Goal: Task Accomplishment & Management: Manage account settings

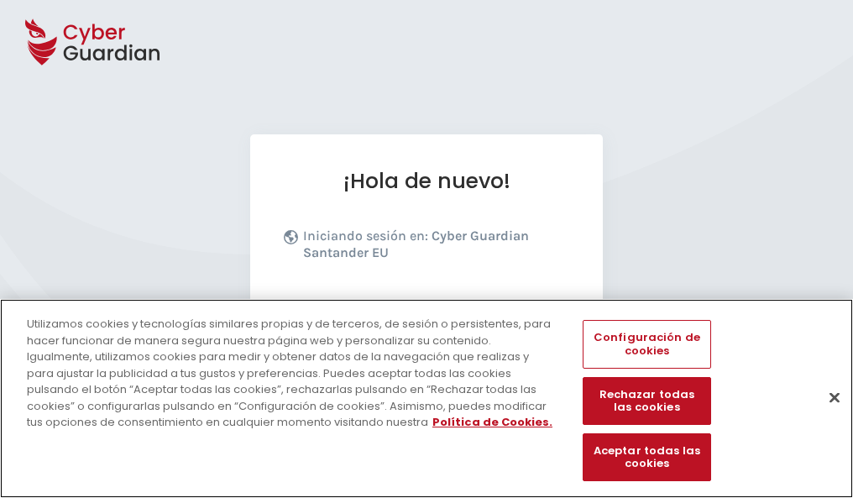
scroll to position [206, 0]
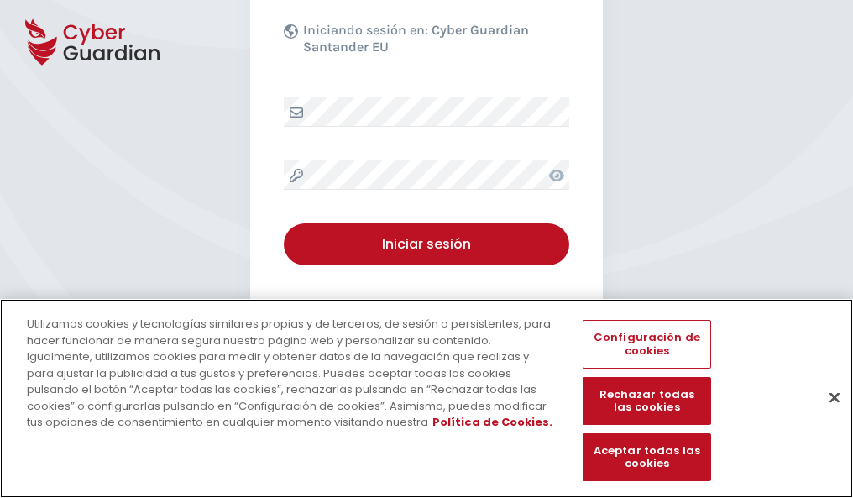
click at [826, 415] on button "Cerrar" at bounding box center [834, 397] width 37 height 37
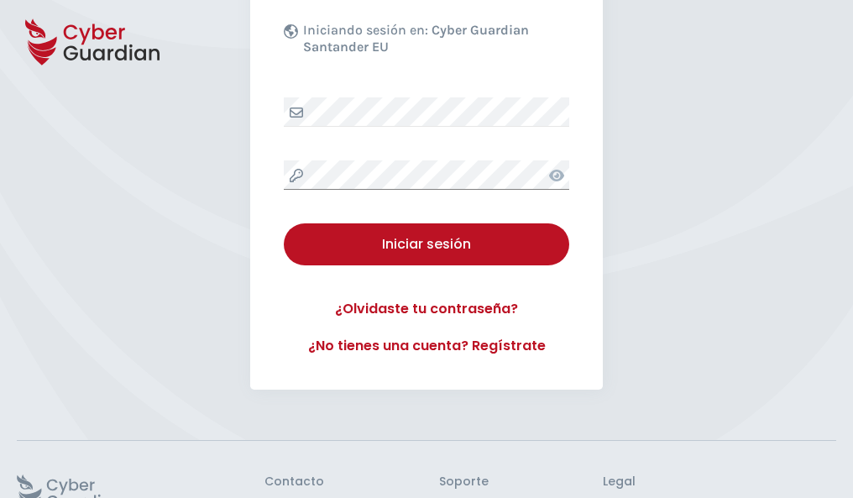
scroll to position [327, 0]
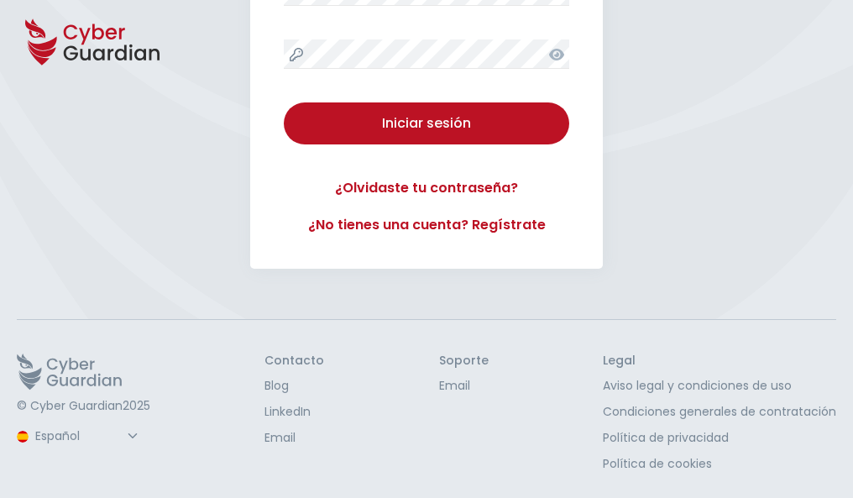
click at [284, 102] on button "Iniciar sesión" at bounding box center [426, 123] width 285 height 42
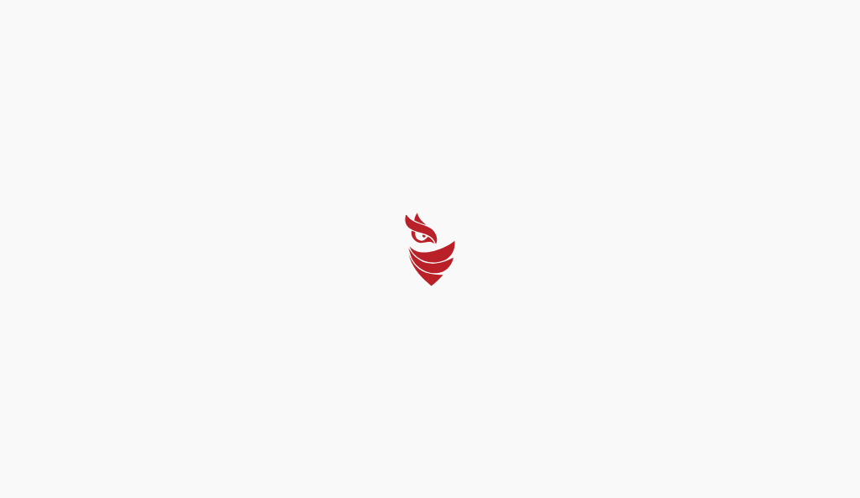
select select "Português (BR)"
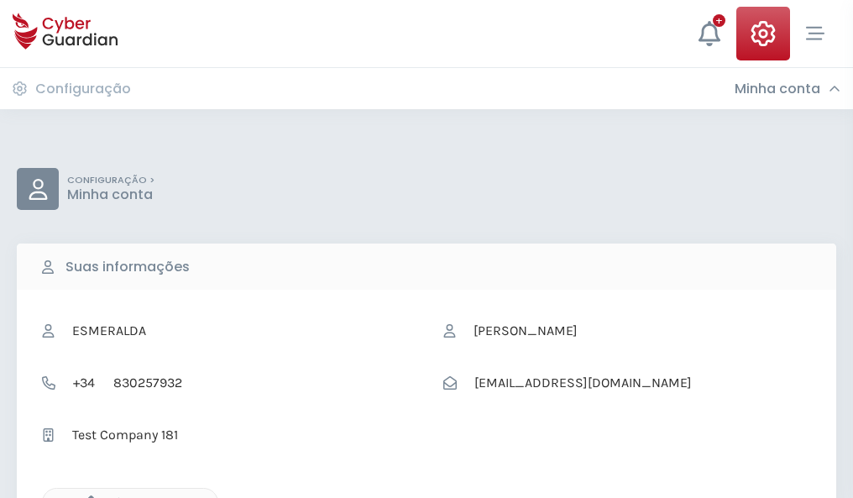
click at [86, 496] on icon "button" at bounding box center [87, 502] width 14 height 14
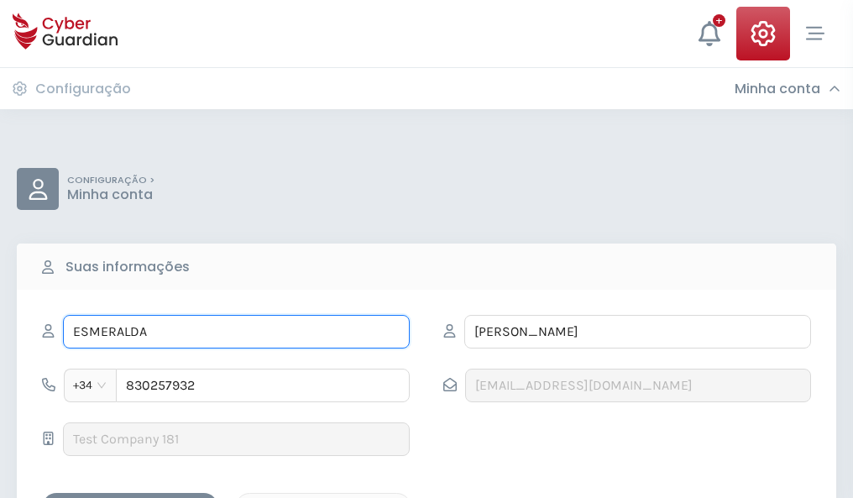
click at [236, 332] on input "ESMERALDA" at bounding box center [236, 332] width 347 height 34
type input "E"
type input "Maxi"
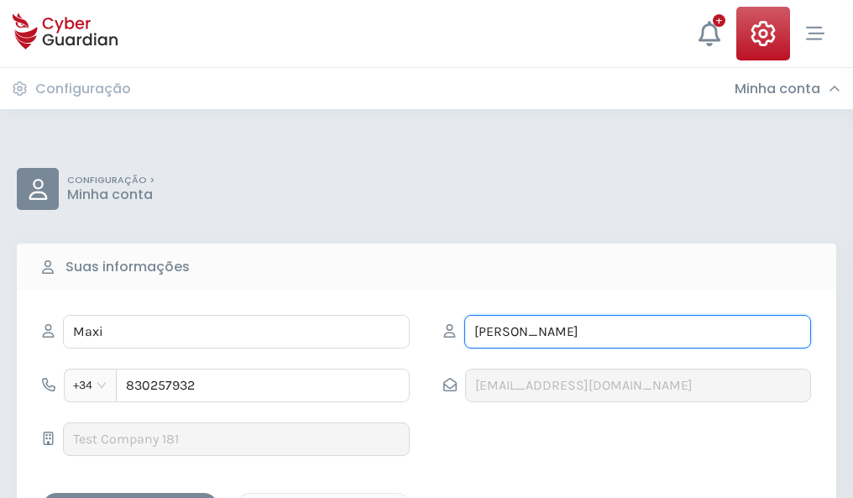
click at [637, 332] on input "ANDRÉS" at bounding box center [637, 332] width 347 height 34
type input "A"
type input "Malo"
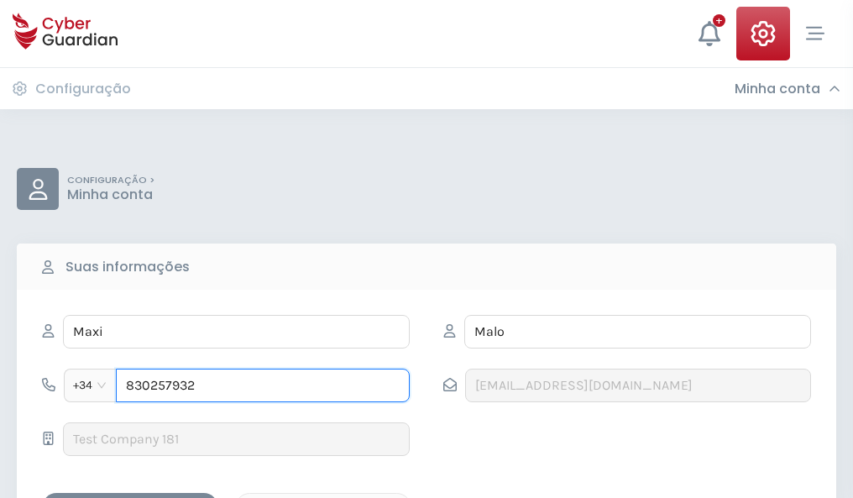
click at [263, 385] on input "830257932" at bounding box center [263, 386] width 294 height 34
type input "8"
type input "925697885"
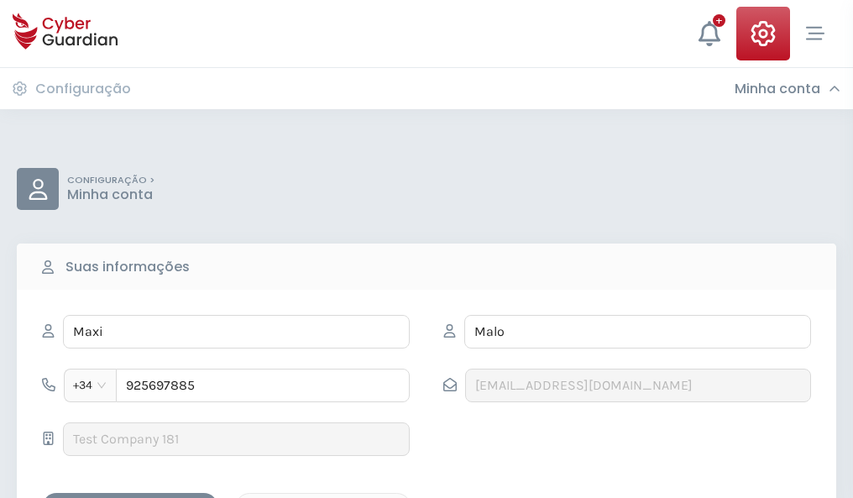
click at [130, 497] on div "Salvar alterações" at bounding box center [130, 507] width 151 height 21
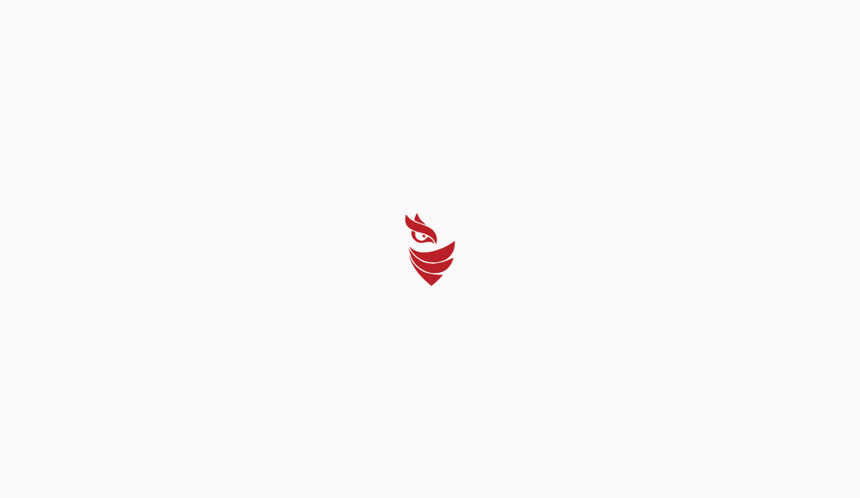
select select "Português (BR)"
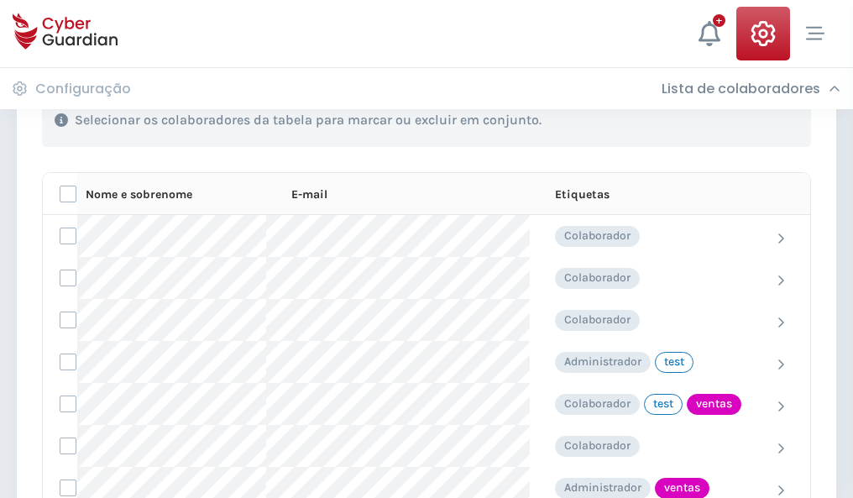
scroll to position [761, 0]
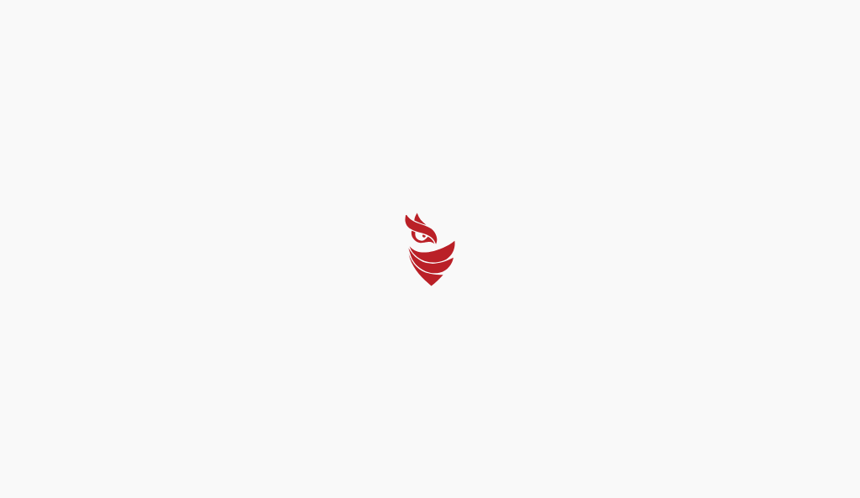
select select "Português (BR)"
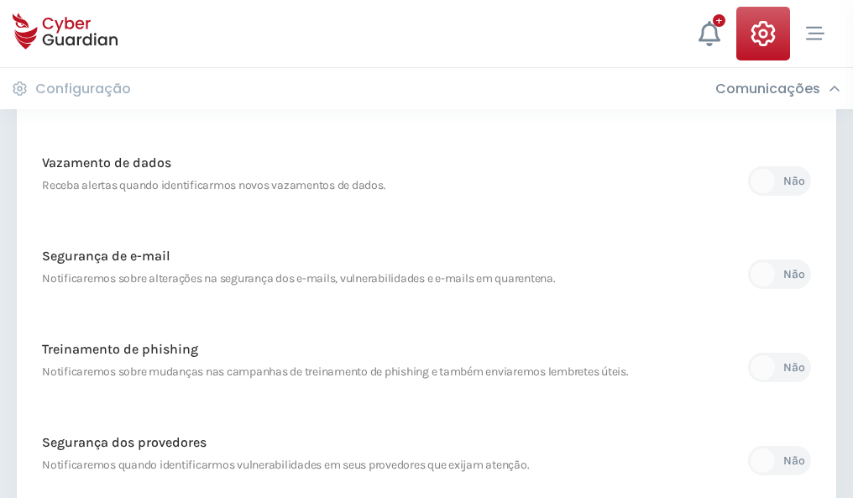
scroll to position [884, 0]
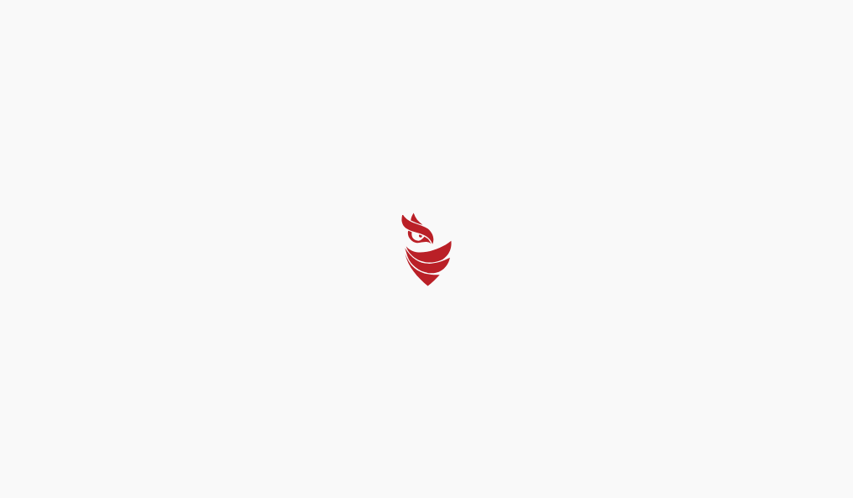
select select "Português (BR)"
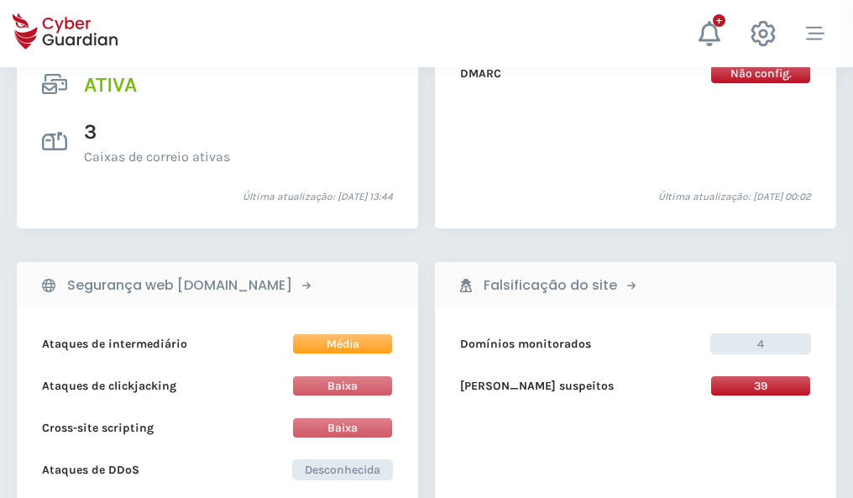
scroll to position [1706, 0]
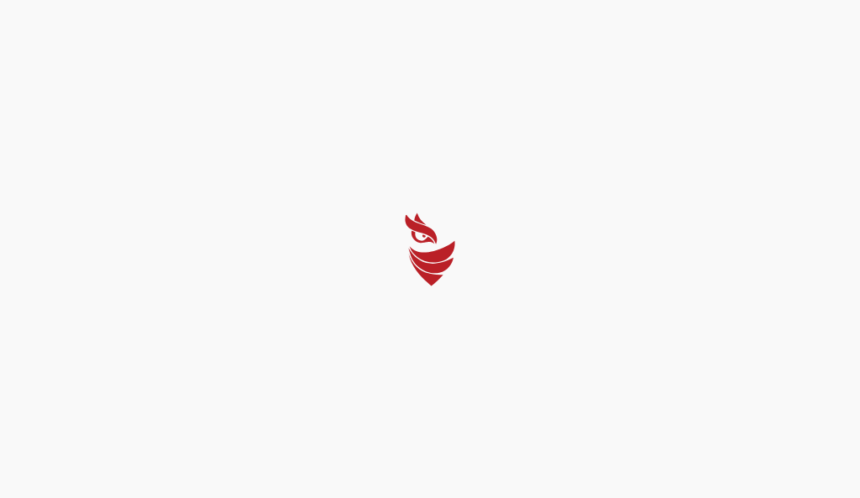
select select "Português (BR)"
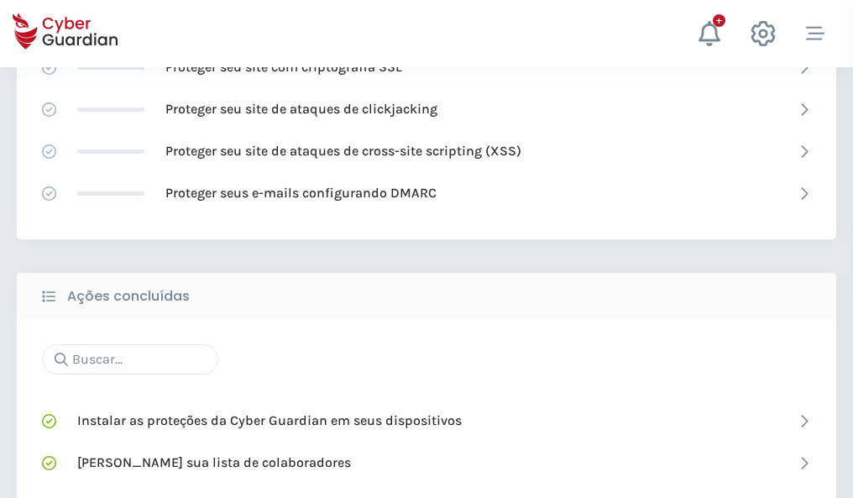
scroll to position [1118, 0]
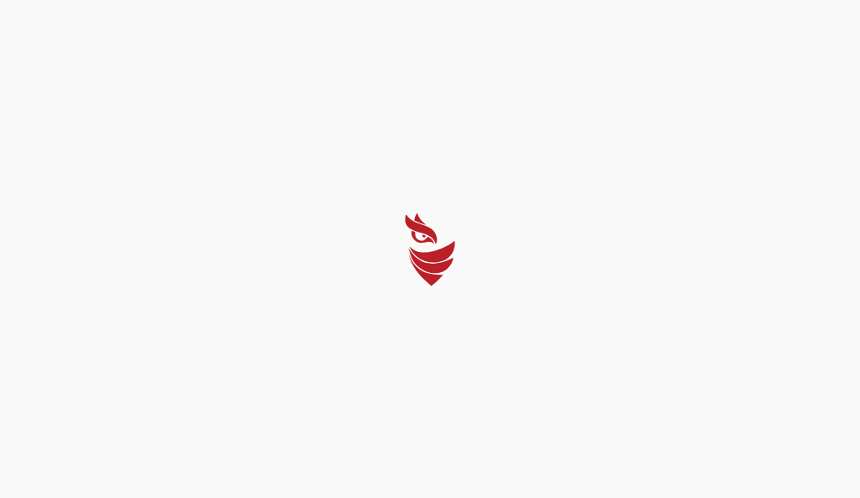
select select "Português (BR)"
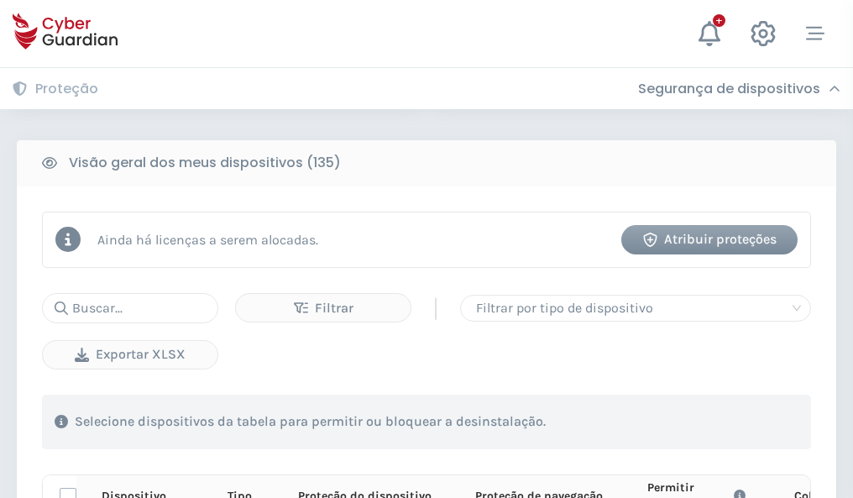
scroll to position [1483, 0]
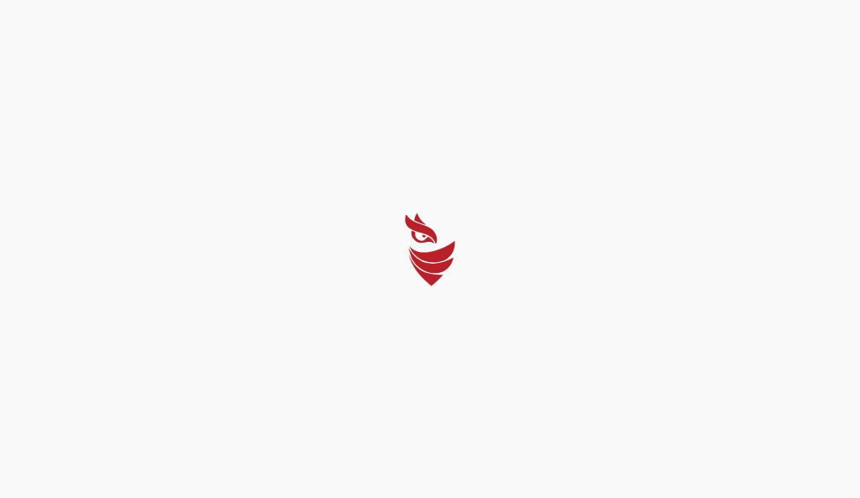
select select "Português (BR)"
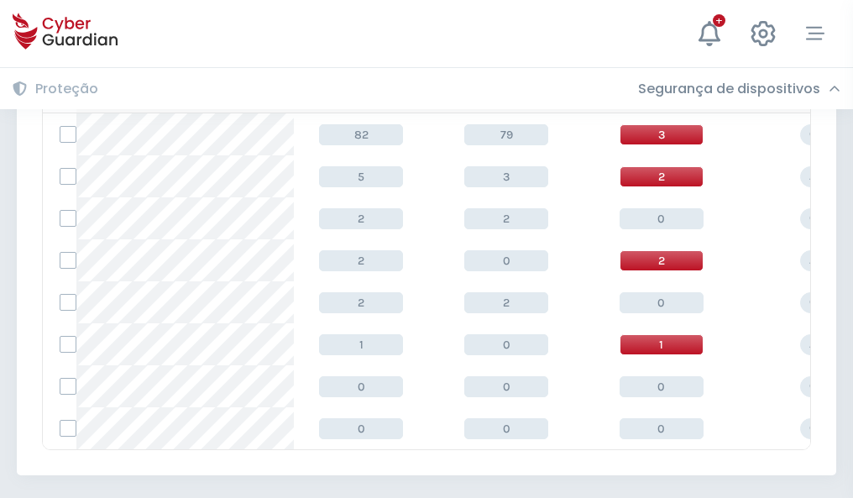
scroll to position [779, 0]
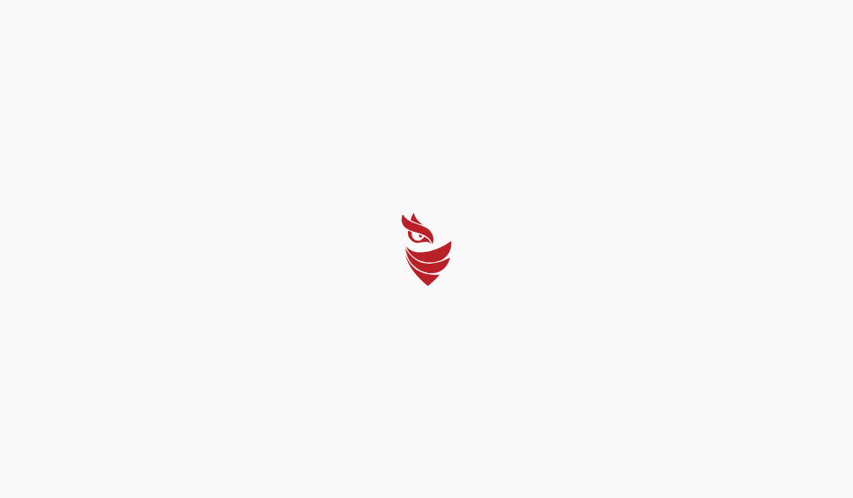
select select "Português (BR)"
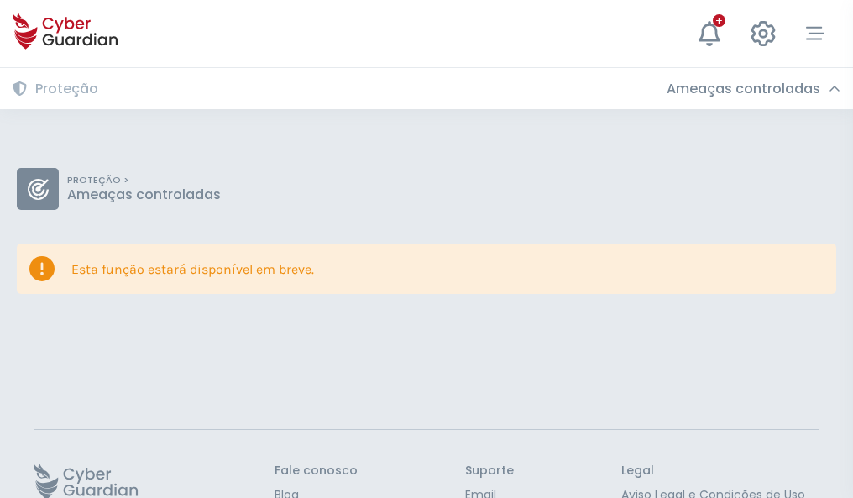
scroll to position [109, 0]
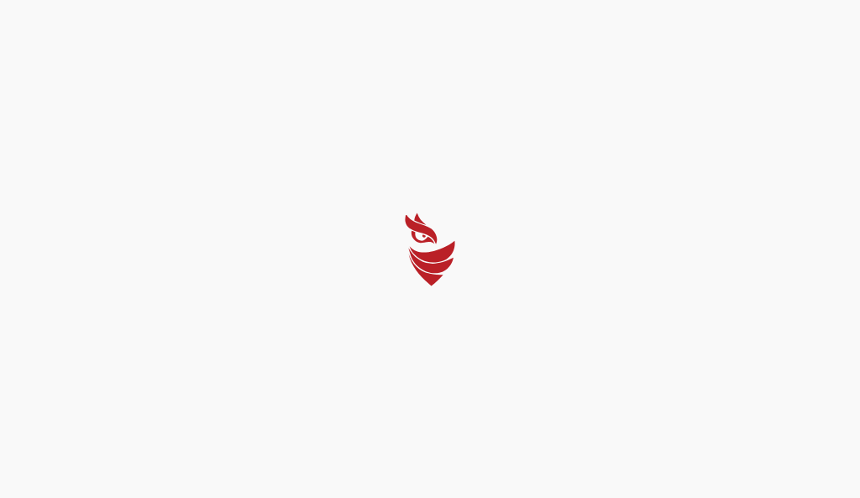
select select "Português (BR)"
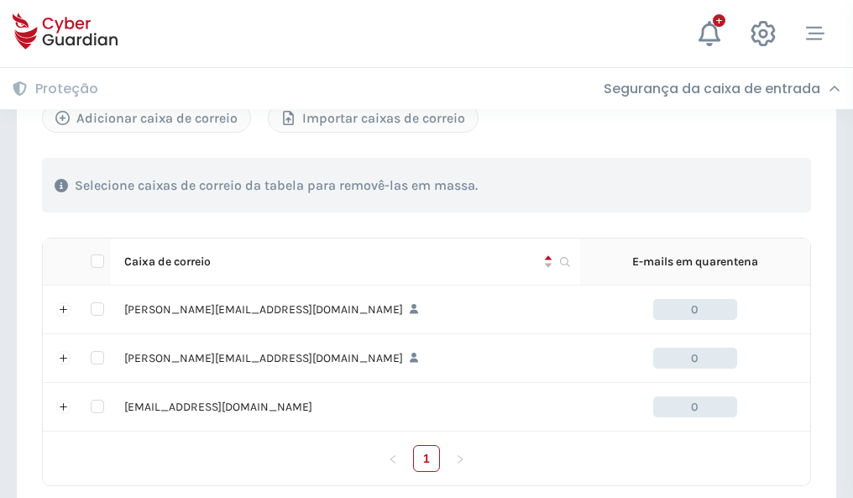
scroll to position [778, 0]
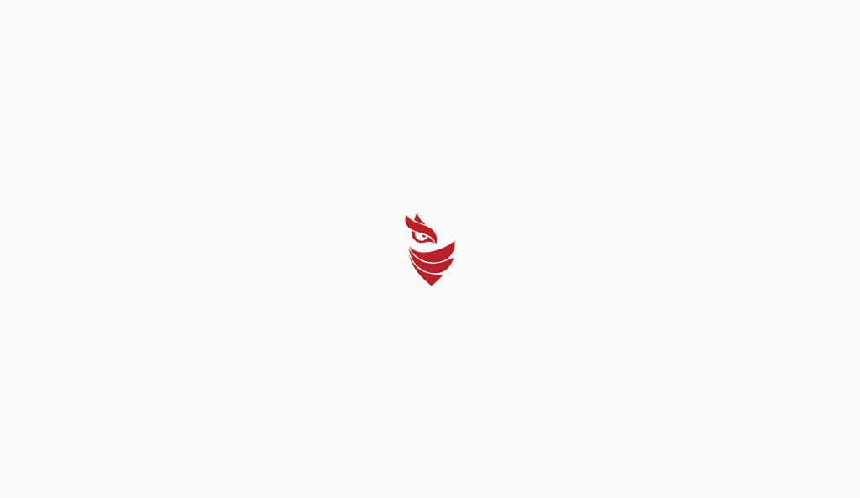
select select "Português (BR)"
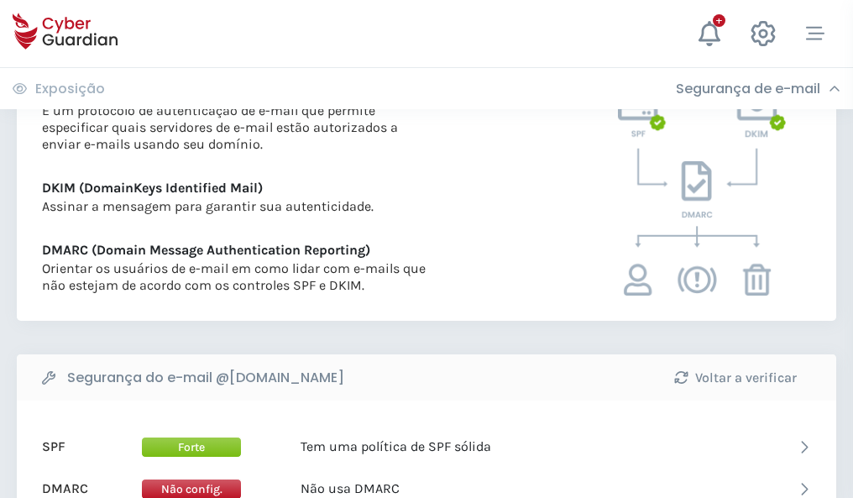
scroll to position [906, 0]
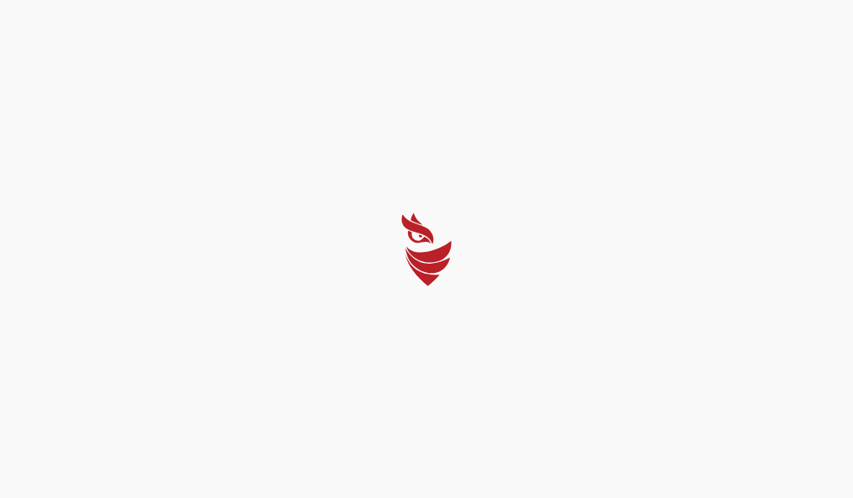
select select "Português (BR)"
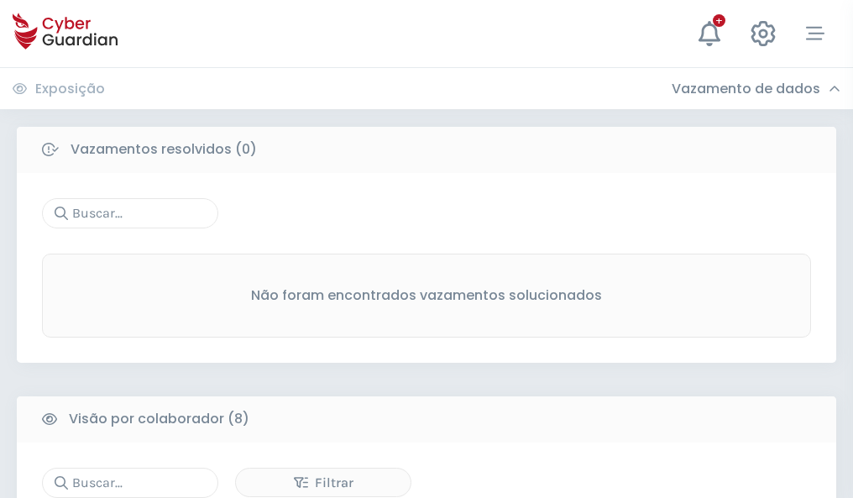
scroll to position [1430, 0]
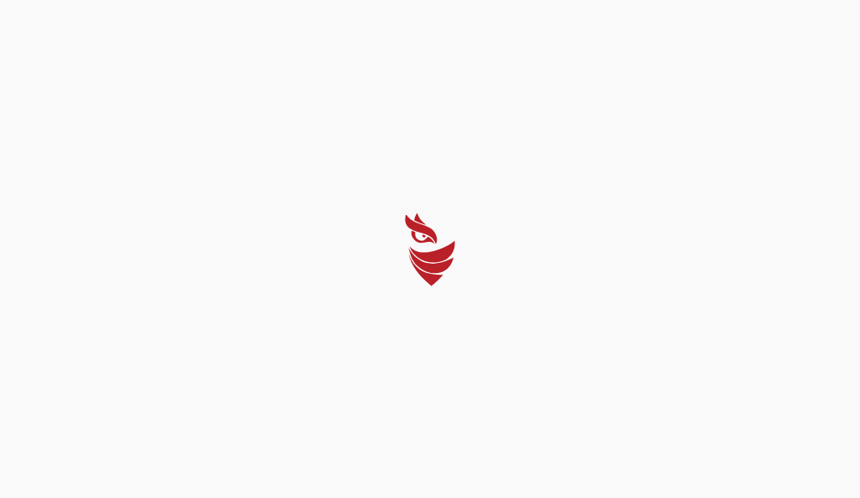
select select "Português (BR)"
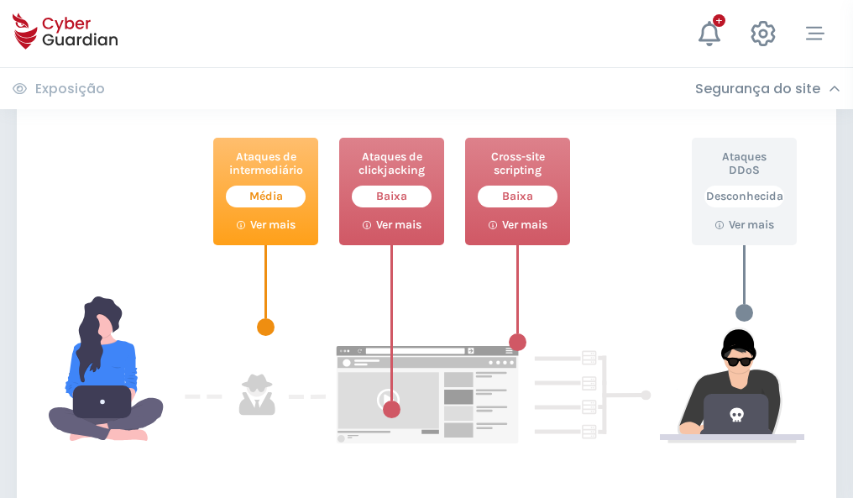
scroll to position [914, 0]
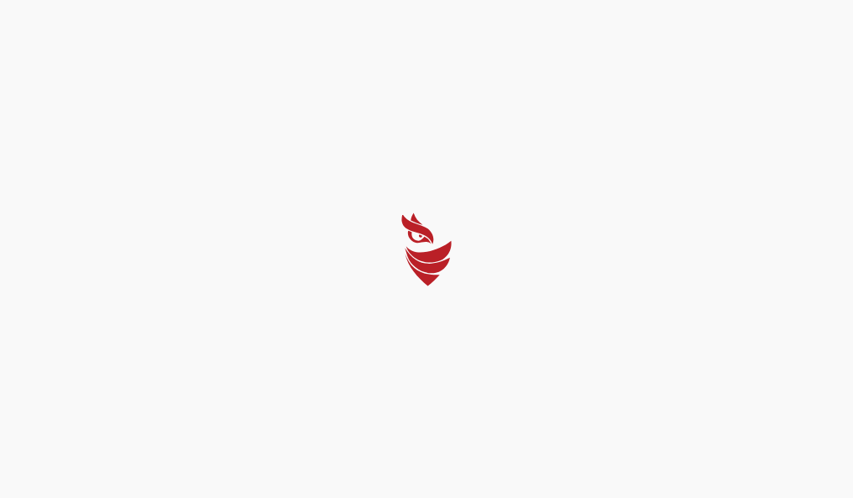
select select "Português (BR)"
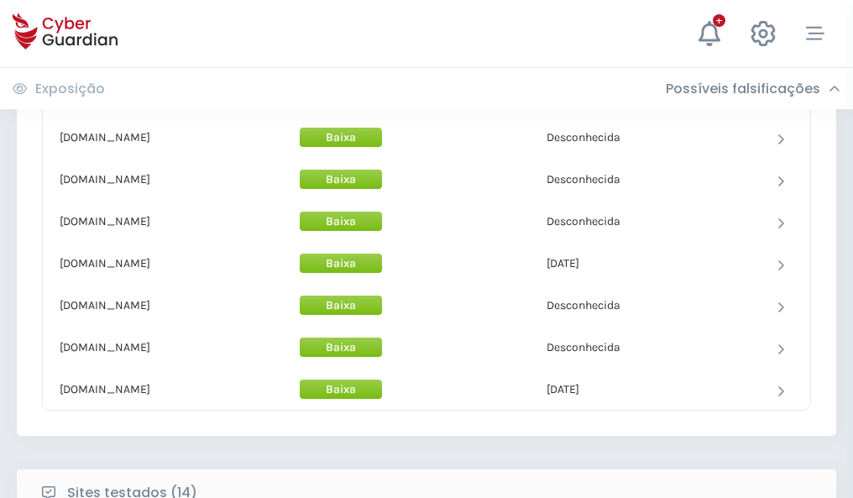
scroll to position [1637, 0]
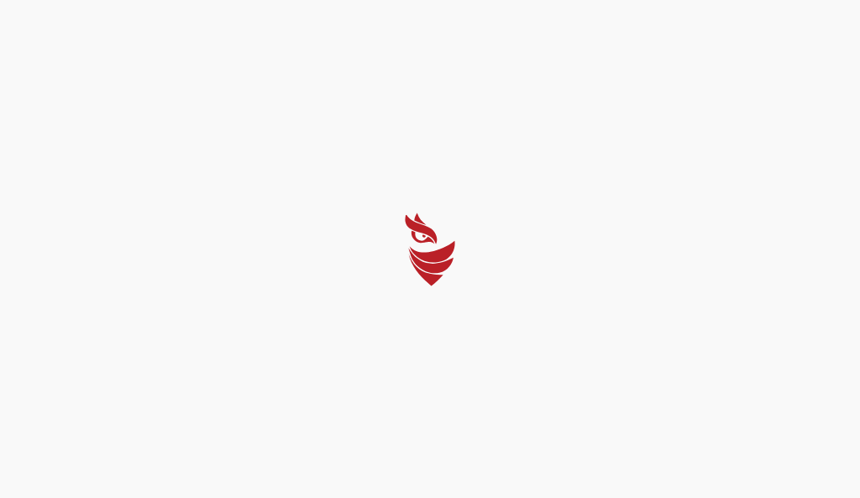
select select "Português (BR)"
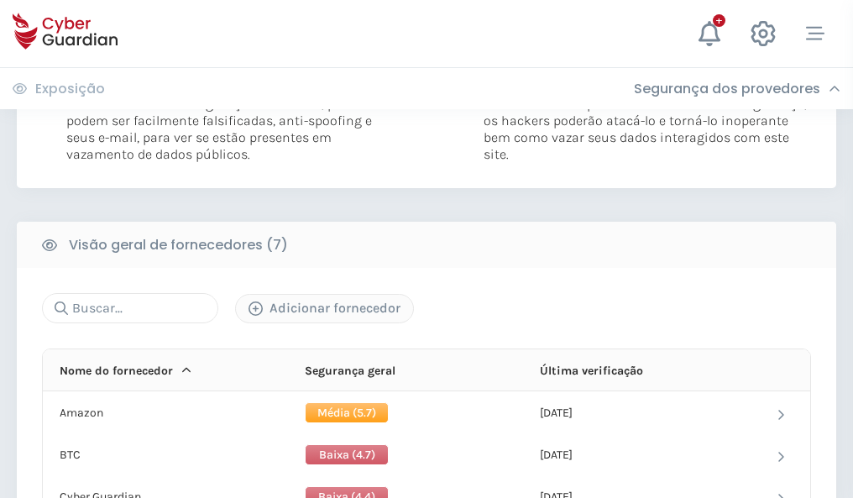
scroll to position [1107, 0]
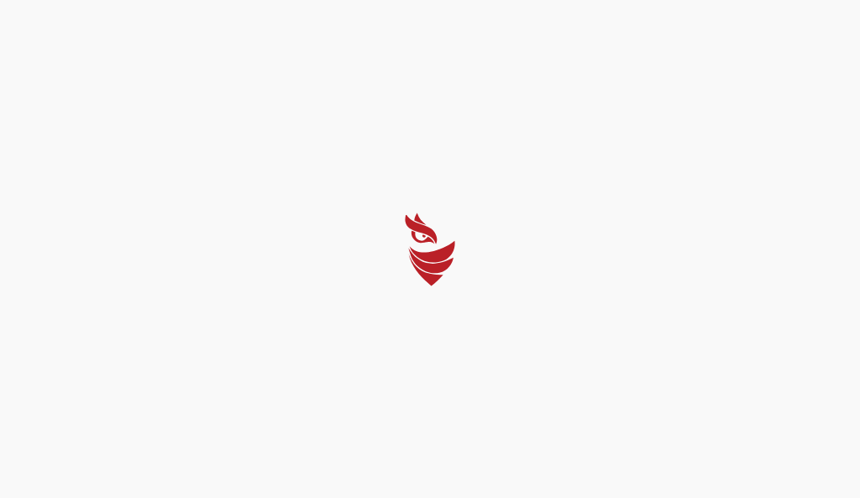
select select "Português (BR)"
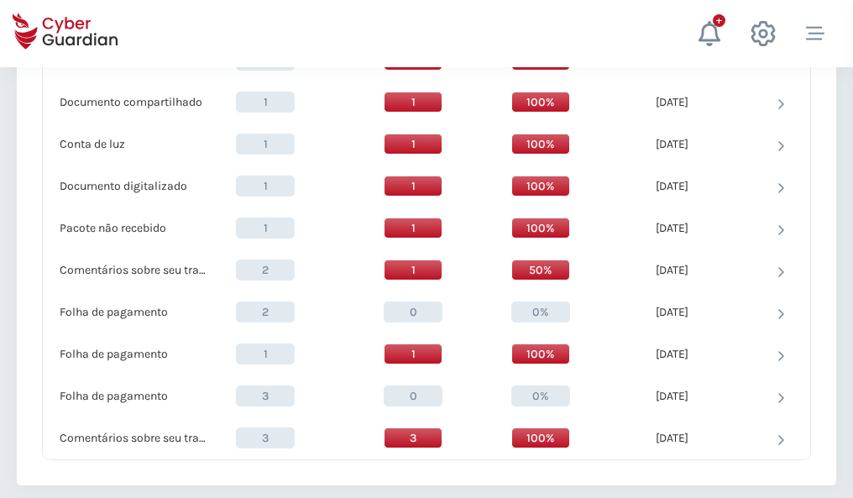
scroll to position [1740, 0]
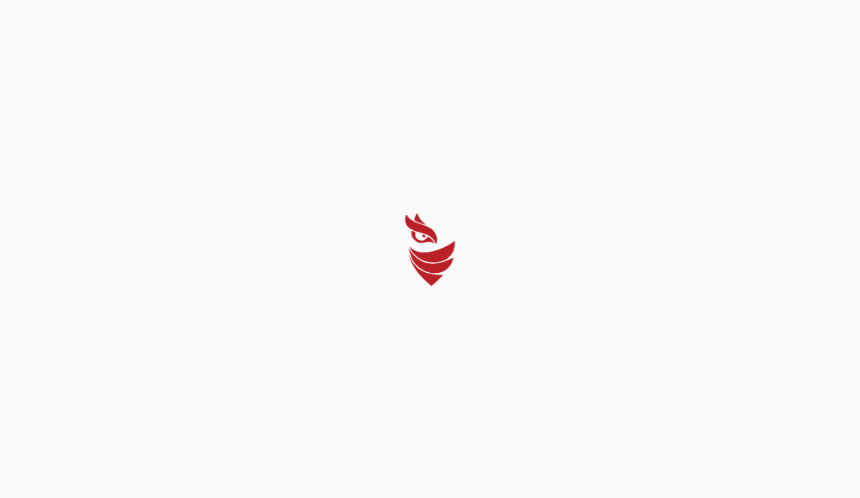
select select "Português (BR)"
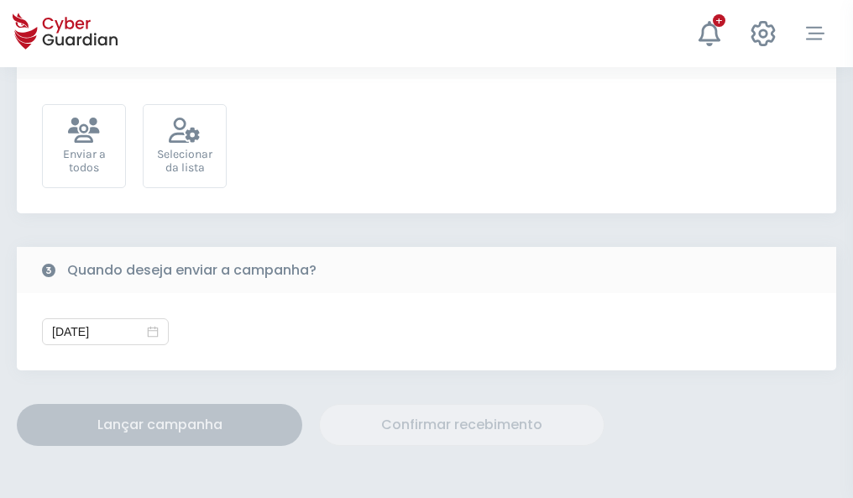
scroll to position [614, 0]
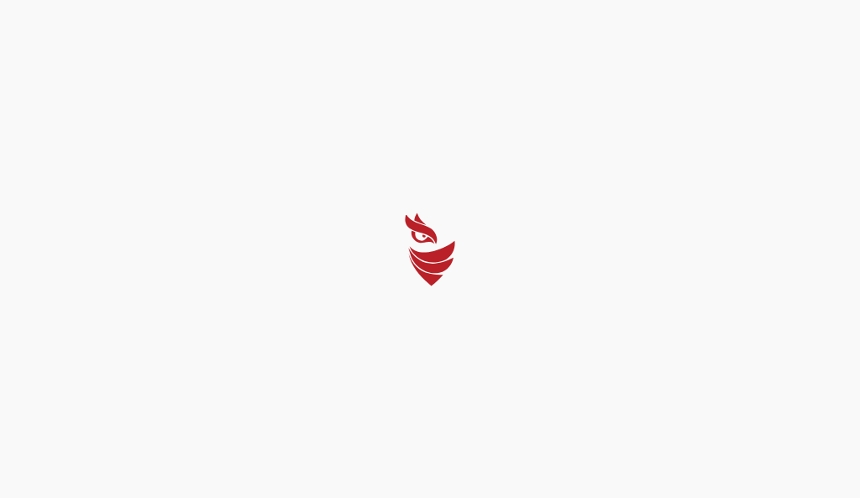
select select "Português (BR)"
